Goal: Task Accomplishment & Management: Complete application form

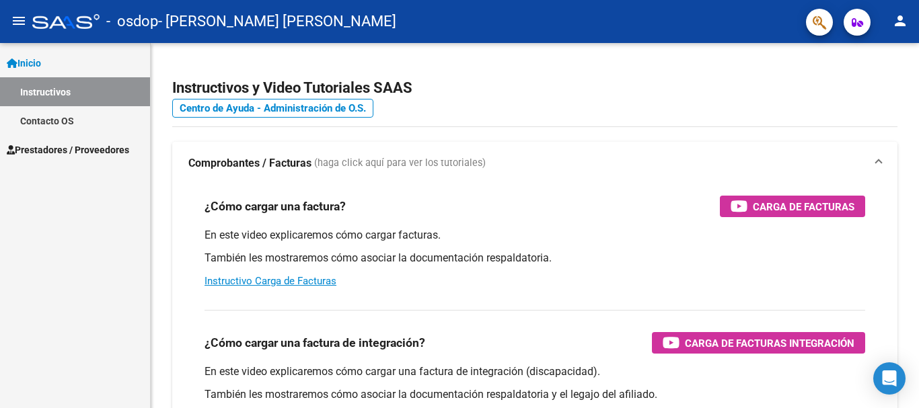
click at [48, 149] on span "Prestadores / Proveedores" at bounding box center [68, 150] width 122 height 15
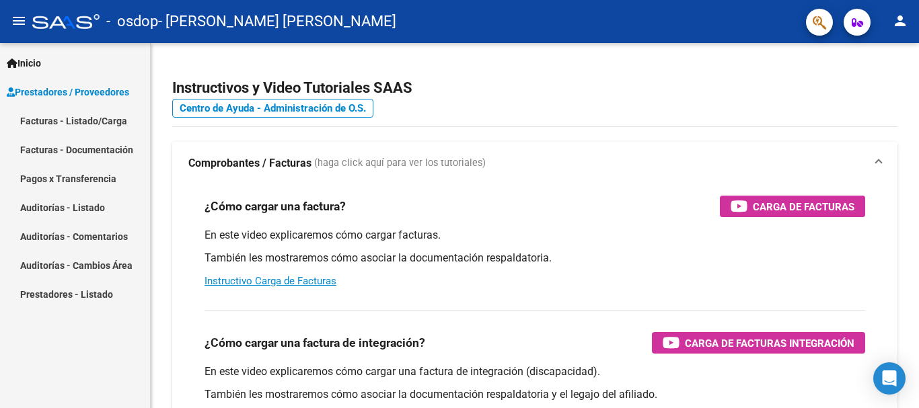
click at [94, 114] on link "Facturas - Listado/Carga" at bounding box center [75, 120] width 150 height 29
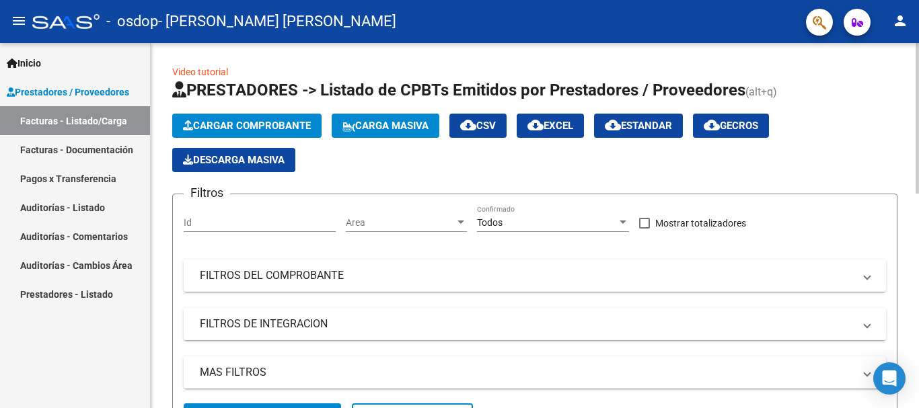
click at [266, 122] on span "Cargar Comprobante" at bounding box center [247, 126] width 128 height 12
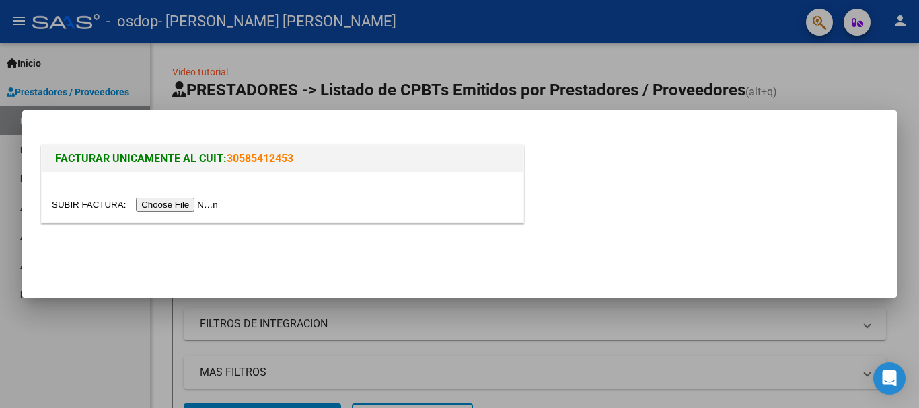
click at [179, 202] on input "file" at bounding box center [137, 205] width 170 height 14
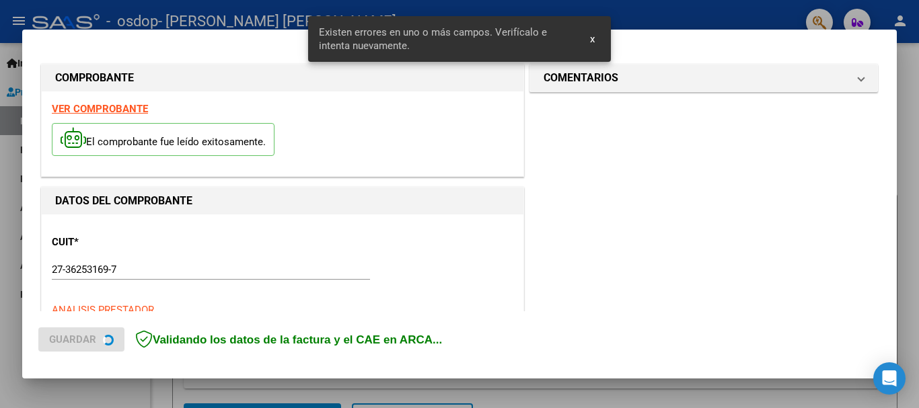
scroll to position [311, 0]
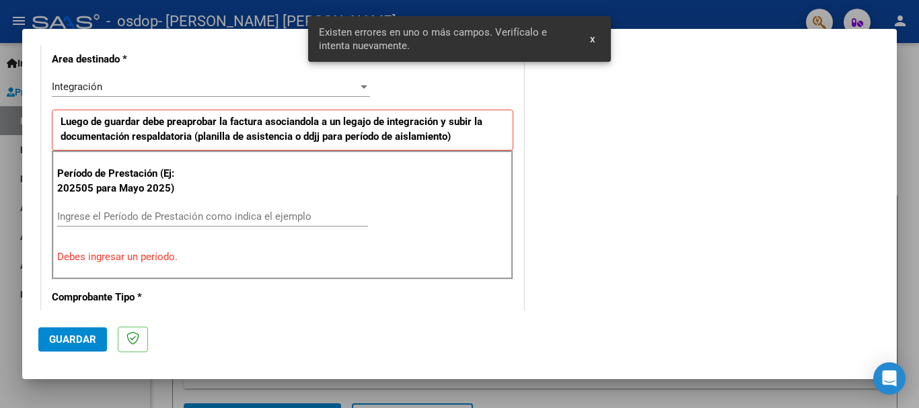
click at [182, 83] on div "Integración" at bounding box center [205, 87] width 306 height 12
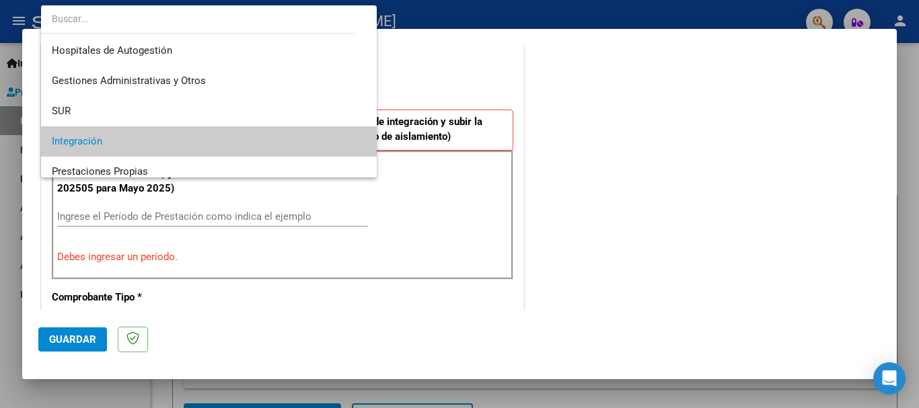
scroll to position [55, 0]
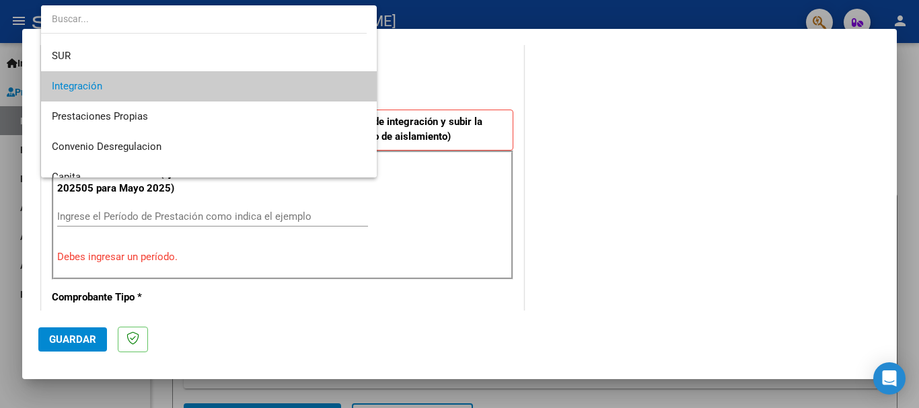
click at [215, 82] on span "Integración" at bounding box center [209, 86] width 314 height 30
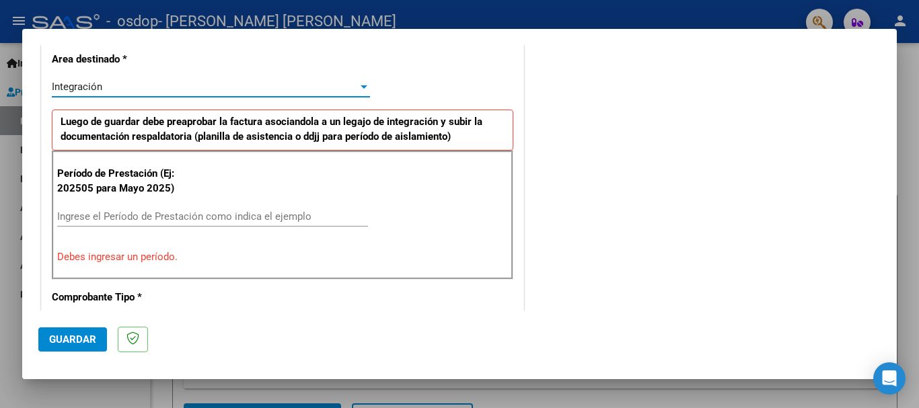
click at [99, 215] on input "Ingrese el Período de Prestación como indica el ejemplo" at bounding box center [212, 217] width 311 height 12
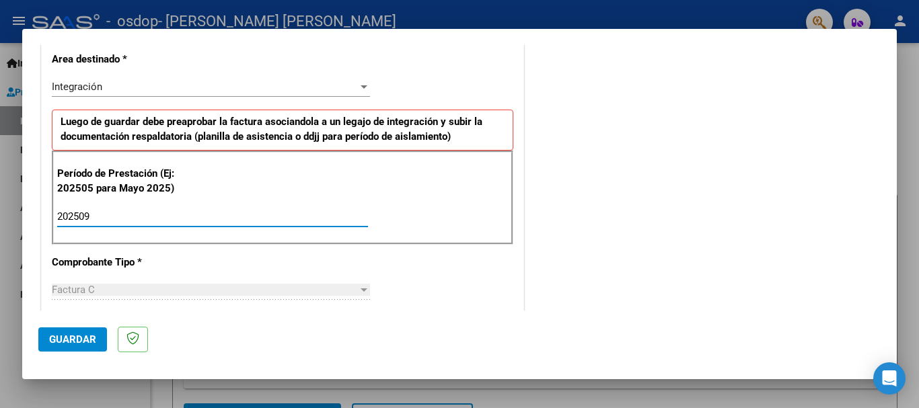
type input "202509"
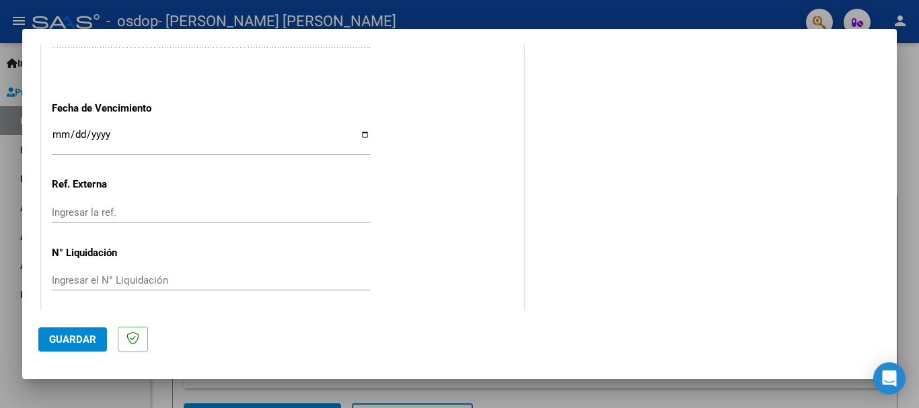
scroll to position [918, 0]
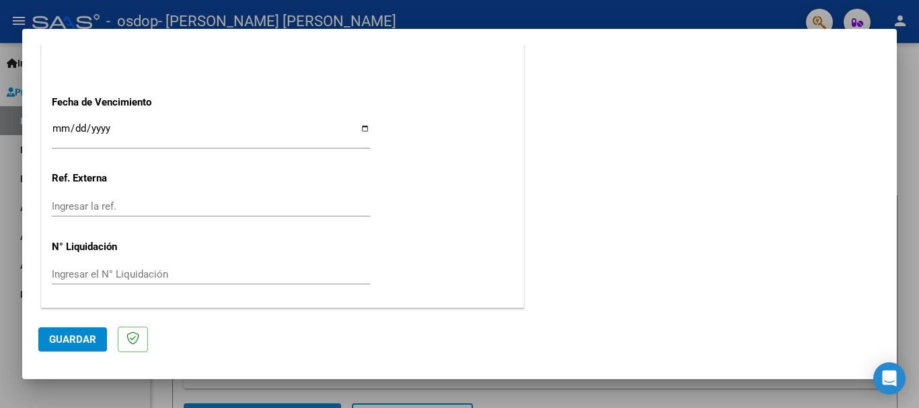
click at [85, 336] on span "Guardar" at bounding box center [72, 340] width 47 height 12
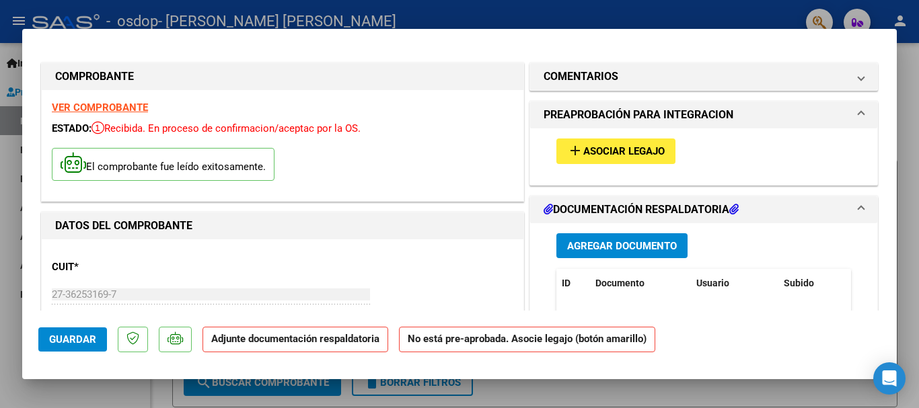
click at [607, 156] on span "Asociar Legajo" at bounding box center [623, 152] width 81 height 12
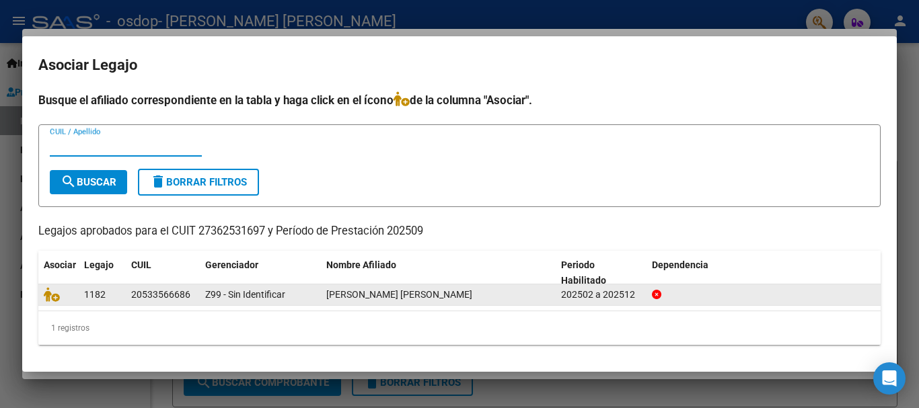
click at [392, 299] on span "[PERSON_NAME] [PERSON_NAME]" at bounding box center [399, 294] width 146 height 11
click at [596, 292] on div "202502 a 202512" at bounding box center [601, 294] width 80 height 15
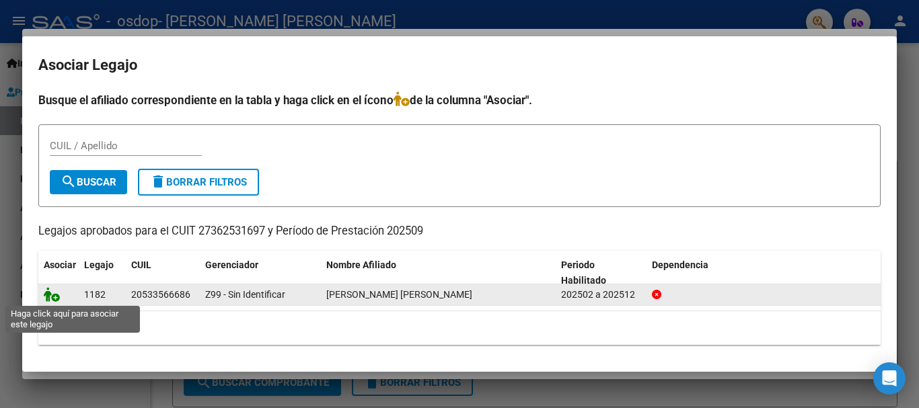
click at [57, 295] on icon at bounding box center [52, 294] width 16 height 15
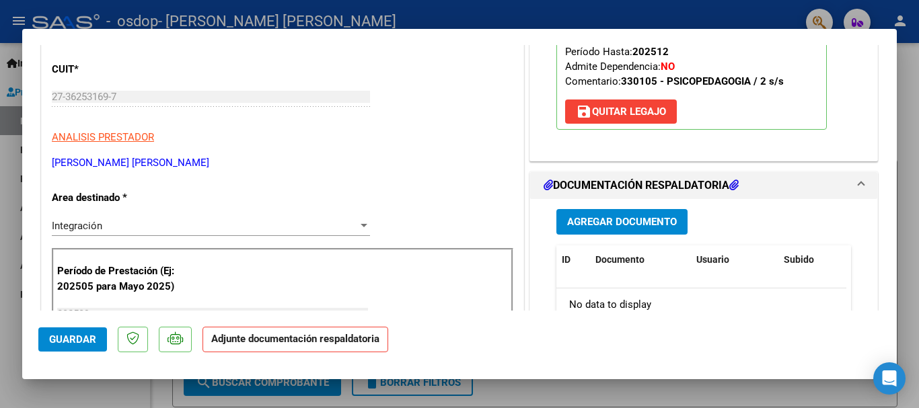
scroll to position [231, 0]
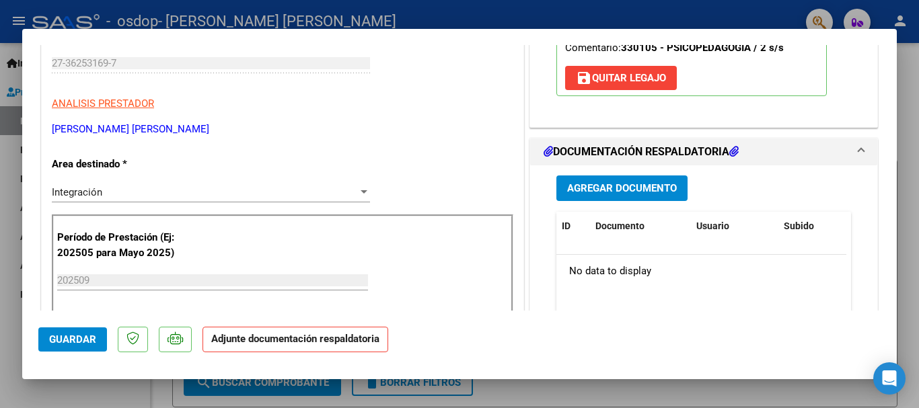
click at [581, 188] on span "Agregar Documento" at bounding box center [622, 189] width 110 height 12
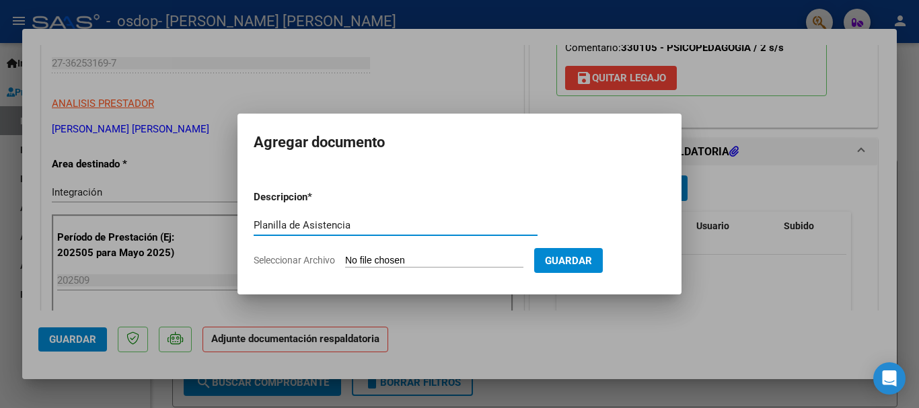
type input "Planilla de Asistencia"
click at [481, 253] on form "Descripcion * Planilla de Asistencia Escriba aquí una descripcion Seleccionar A…" at bounding box center [460, 229] width 412 height 98
click at [427, 258] on input "Seleccionar Archivo" at bounding box center [434, 261] width 178 height 13
type input "C:\fakepath\Asistencia .pdf"
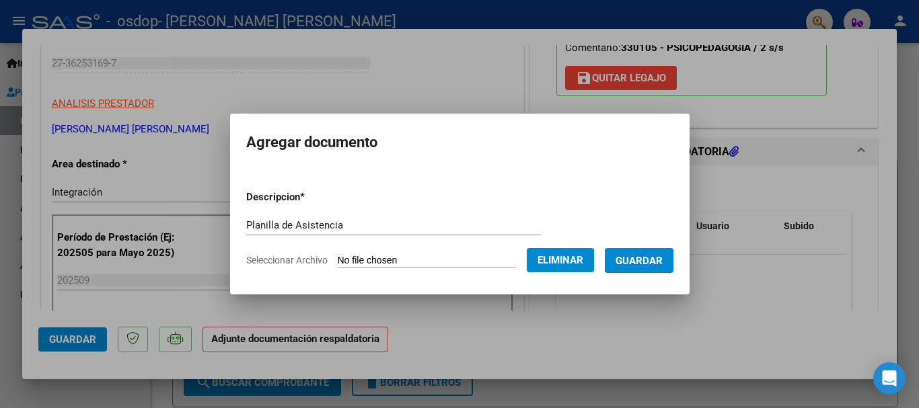
click at [659, 264] on span "Guardar" at bounding box center [639, 261] width 47 height 12
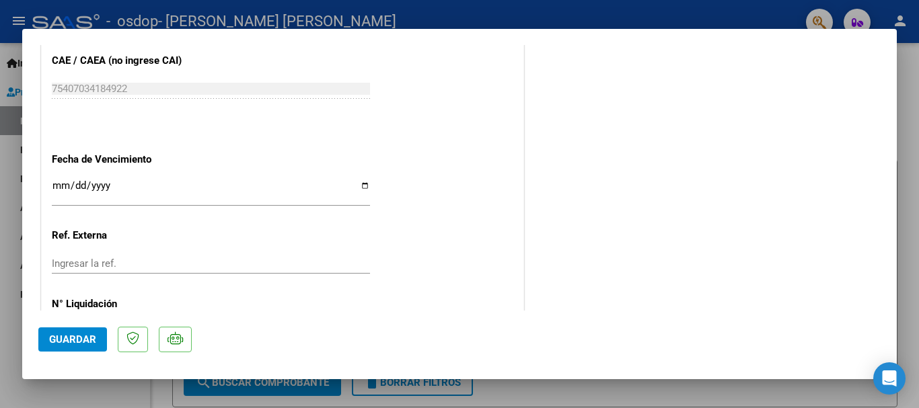
scroll to position [938, 0]
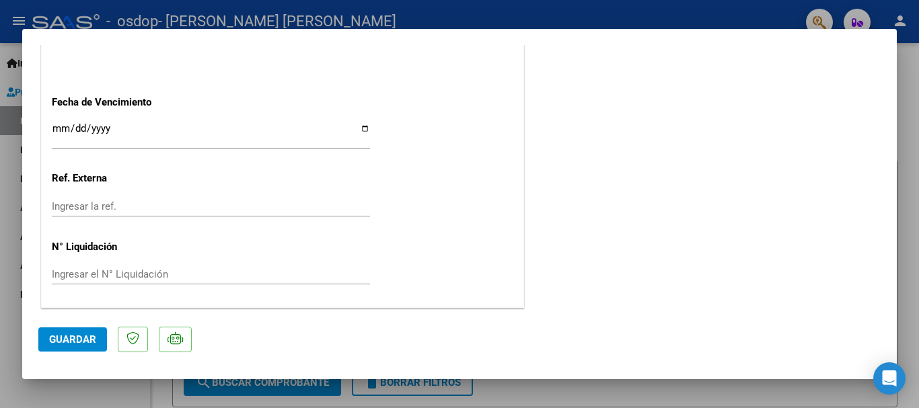
click at [81, 335] on span "Guardar" at bounding box center [72, 340] width 47 height 12
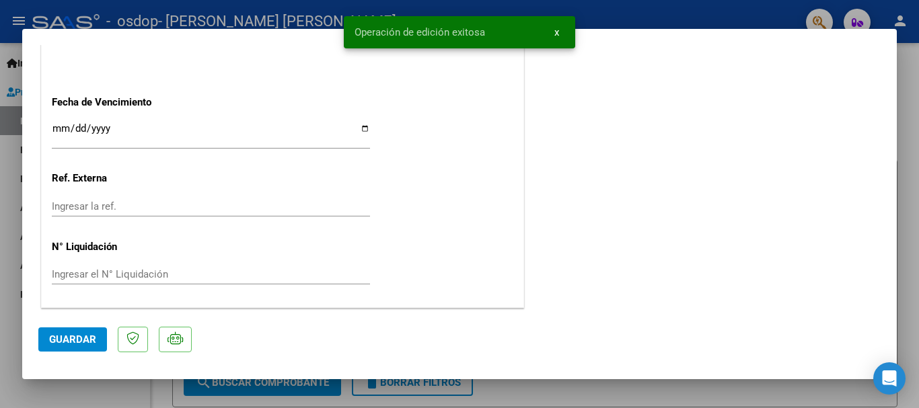
click at [556, 32] on span "x" at bounding box center [556, 32] width 5 height 12
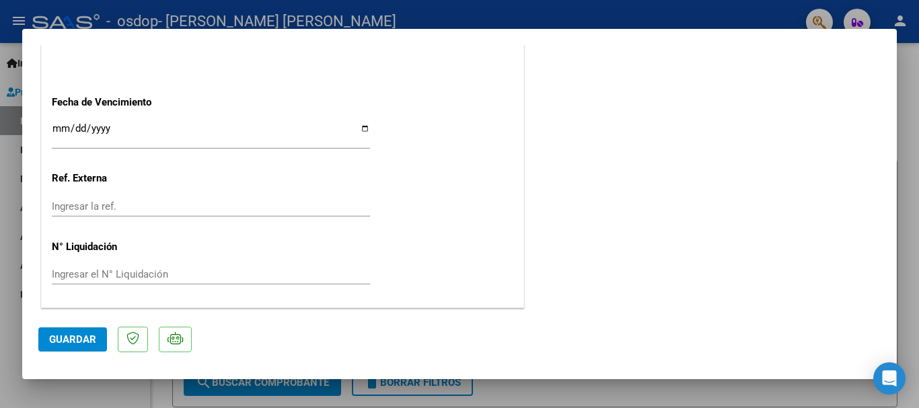
click at [914, 78] on div at bounding box center [459, 204] width 919 height 408
type input "$ 0,00"
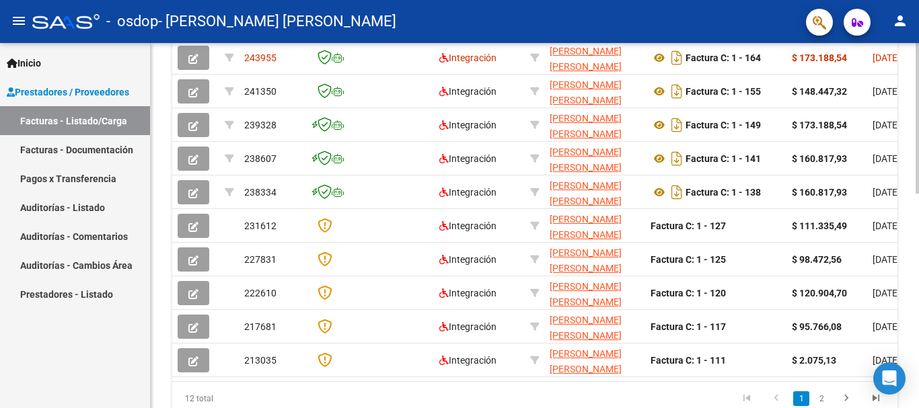
scroll to position [451, 0]
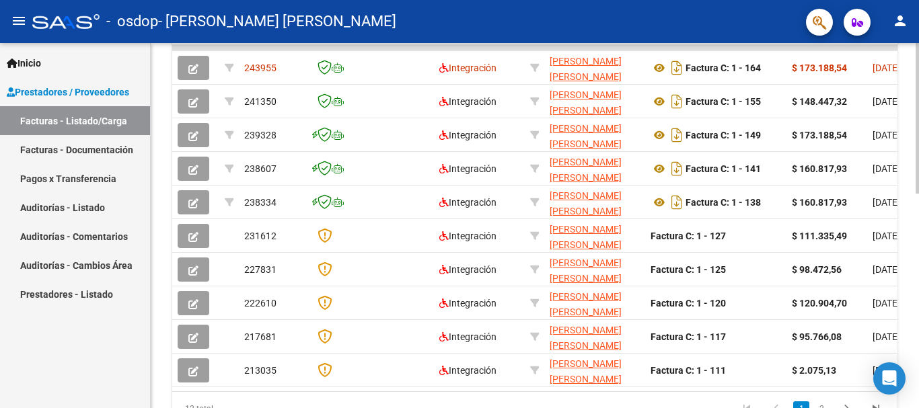
click at [915, 281] on div "Video tutorial PRESTADORES -> Listado de CPBTs Emitidos por Prestadores / Prove…" at bounding box center [537, 30] width 772 height 877
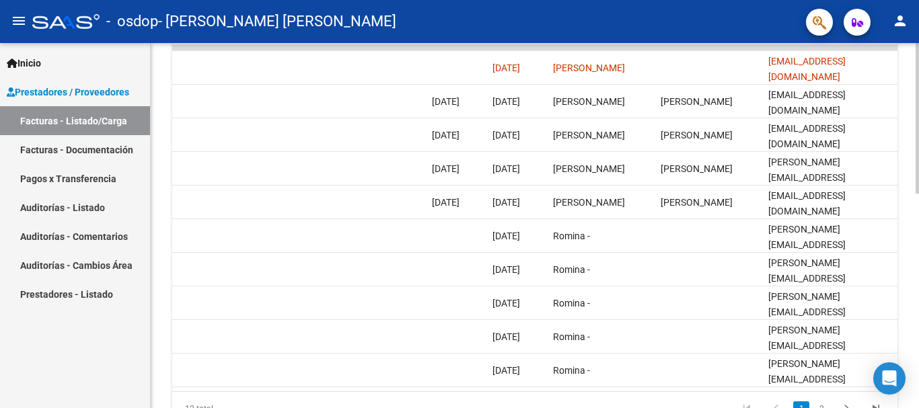
scroll to position [0, 2027]
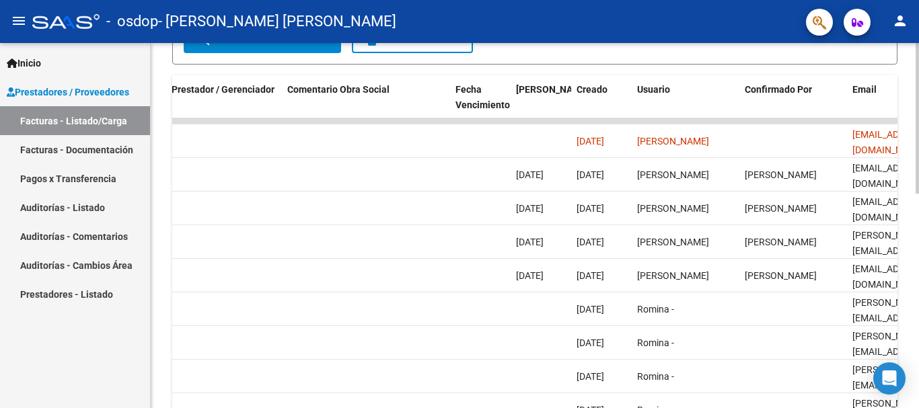
click at [917, 250] on div at bounding box center [917, 277] width 3 height 151
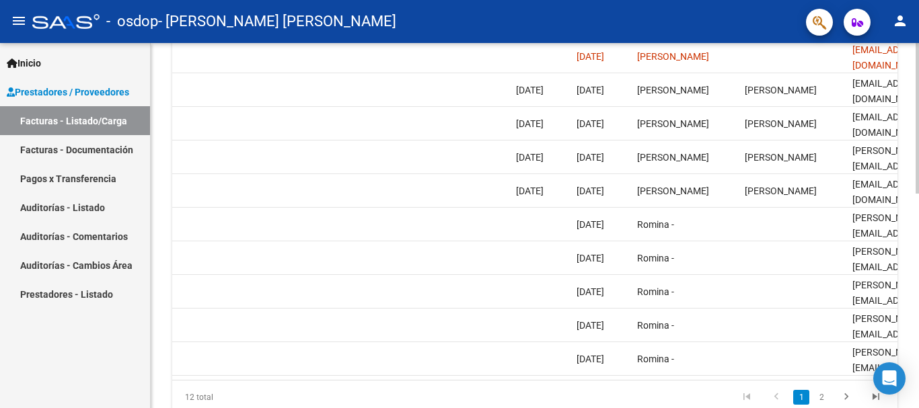
scroll to position [466, 0]
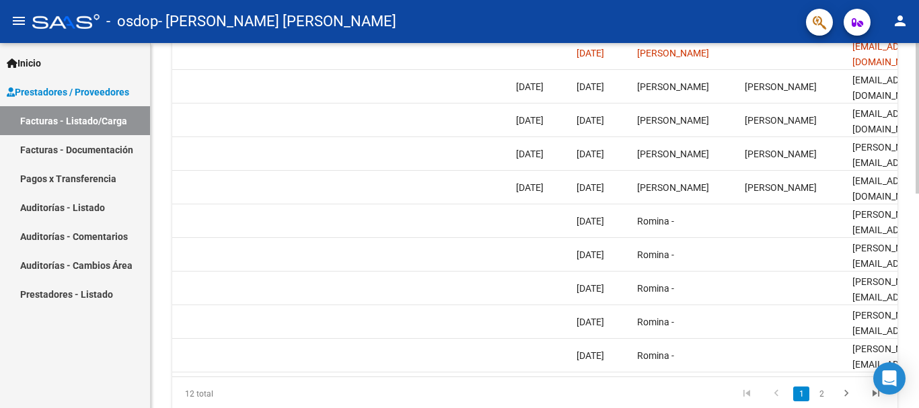
click at [918, 258] on div at bounding box center [917, 314] width 3 height 151
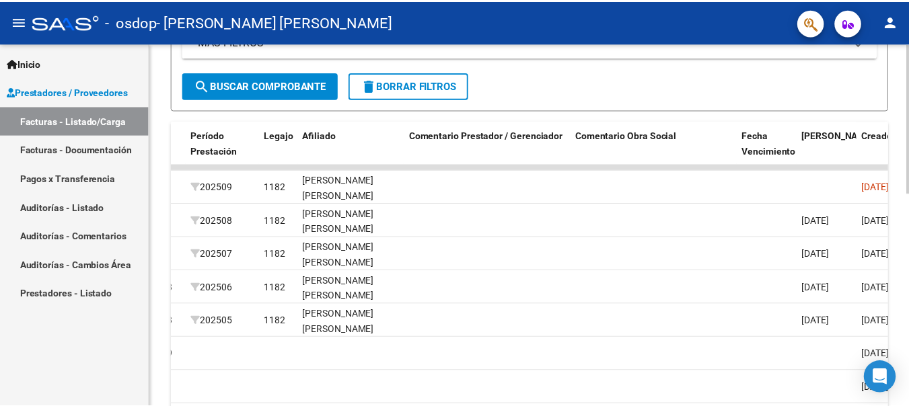
scroll to position [336, 0]
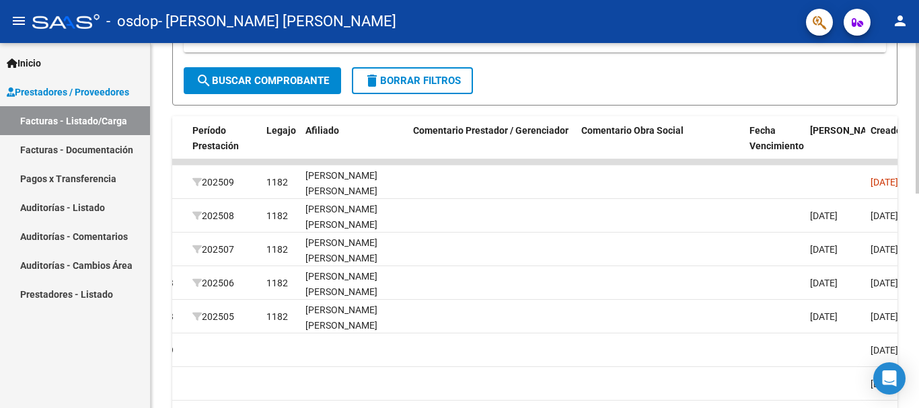
click at [918, 268] on div at bounding box center [917, 259] width 3 height 151
click at [895, 20] on mat-icon "person" at bounding box center [900, 21] width 16 height 16
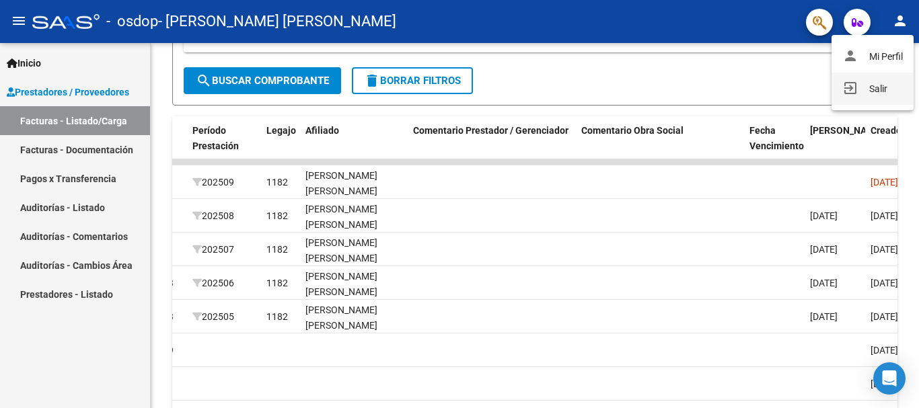
click at [873, 89] on button "exit_to_app Salir" at bounding box center [872, 89] width 82 height 32
